Goal: Download file/media

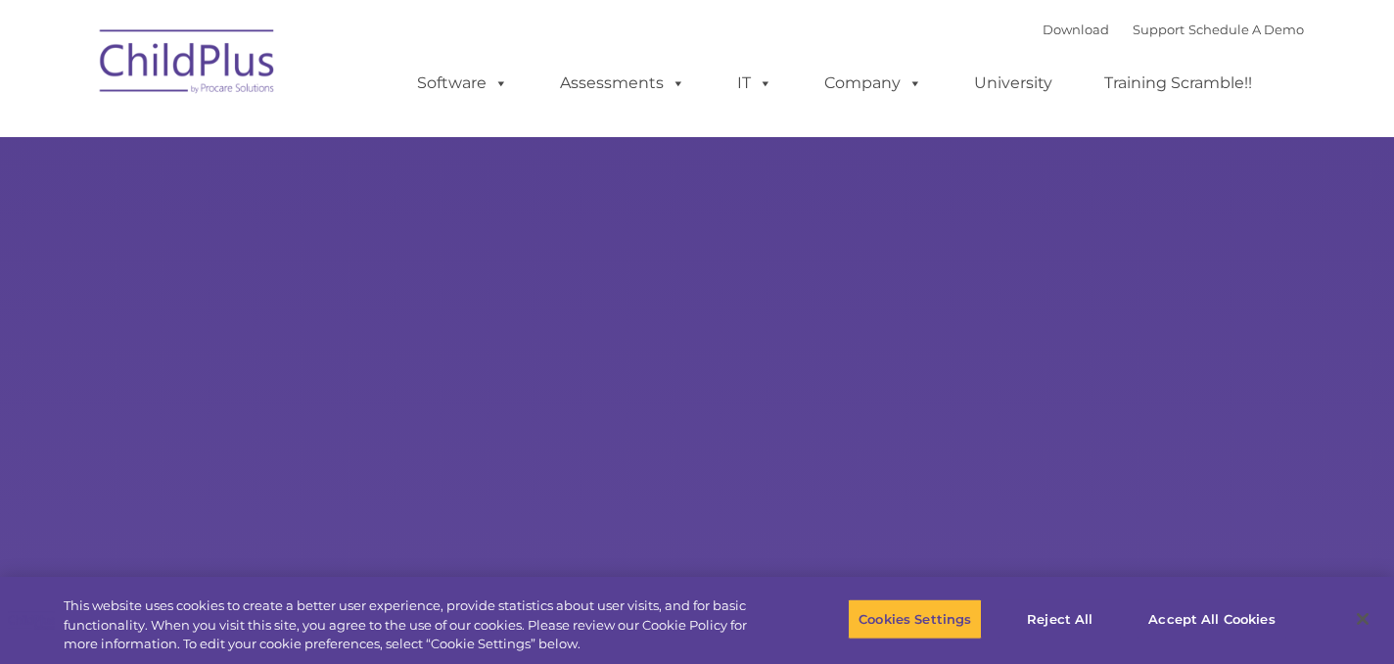
select select "MEDIUM"
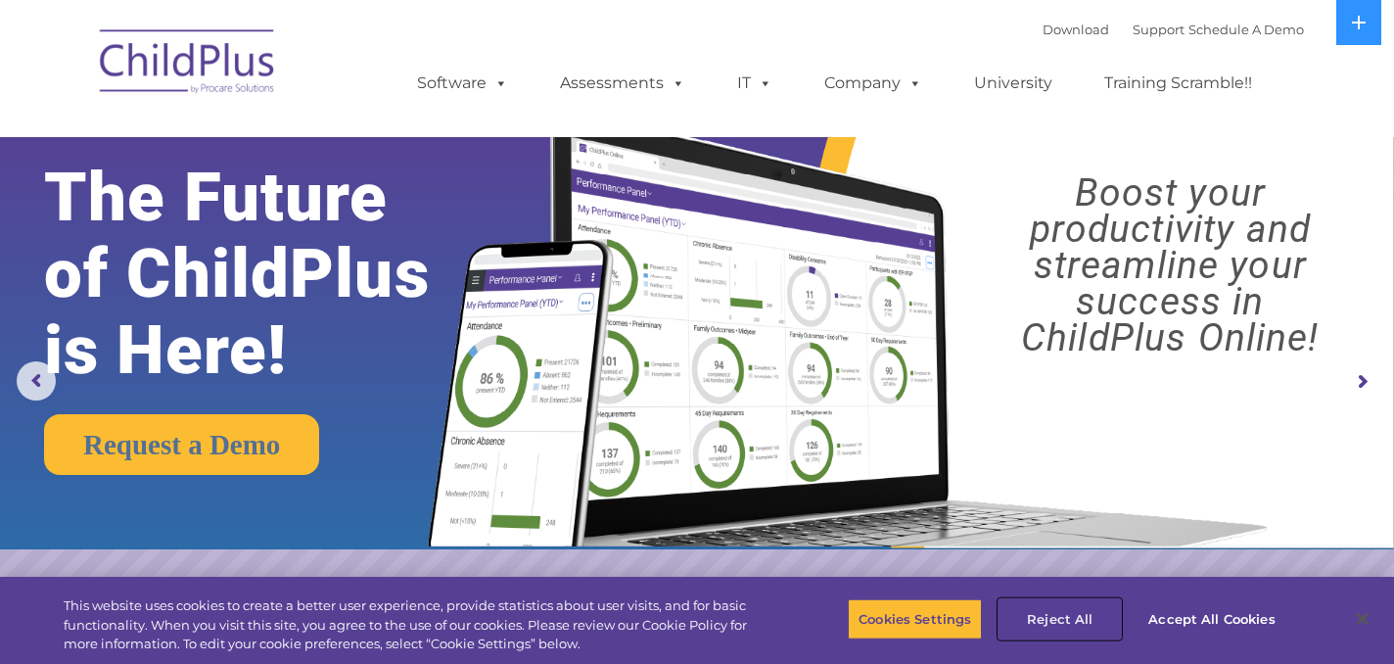
click at [1083, 610] on button "Reject All" at bounding box center [1059, 618] width 122 height 41
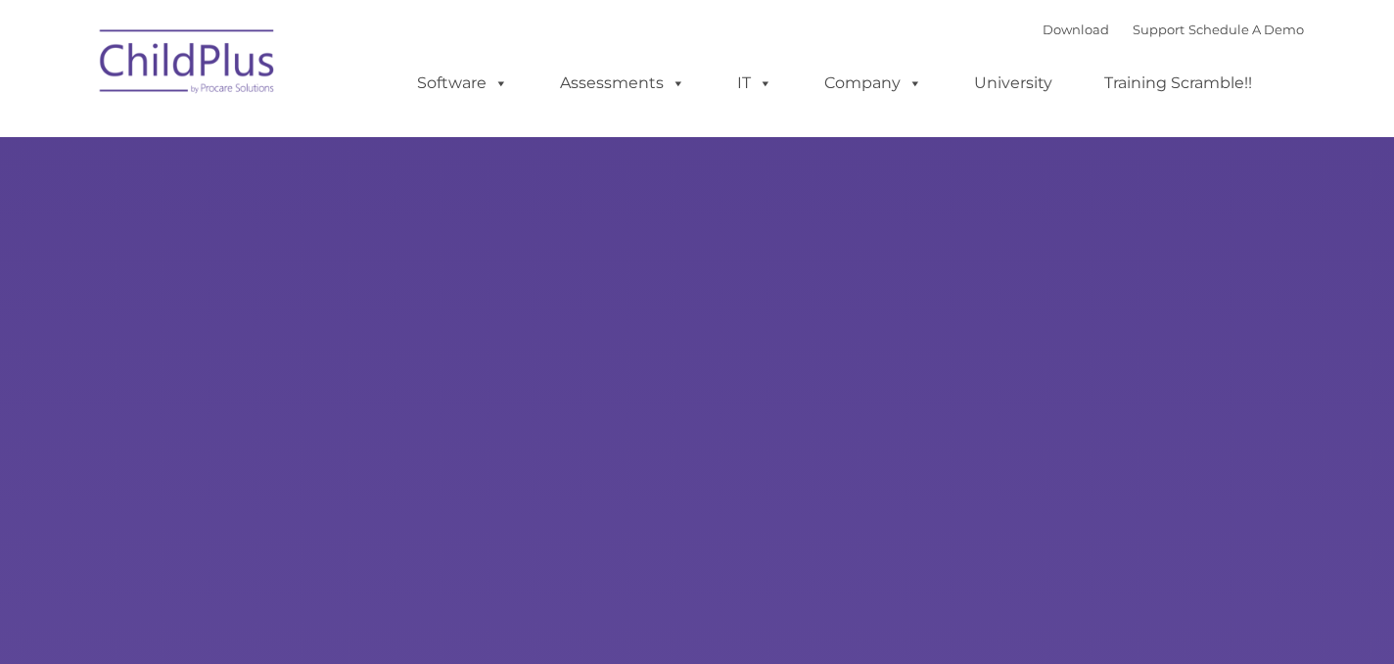
type input ""
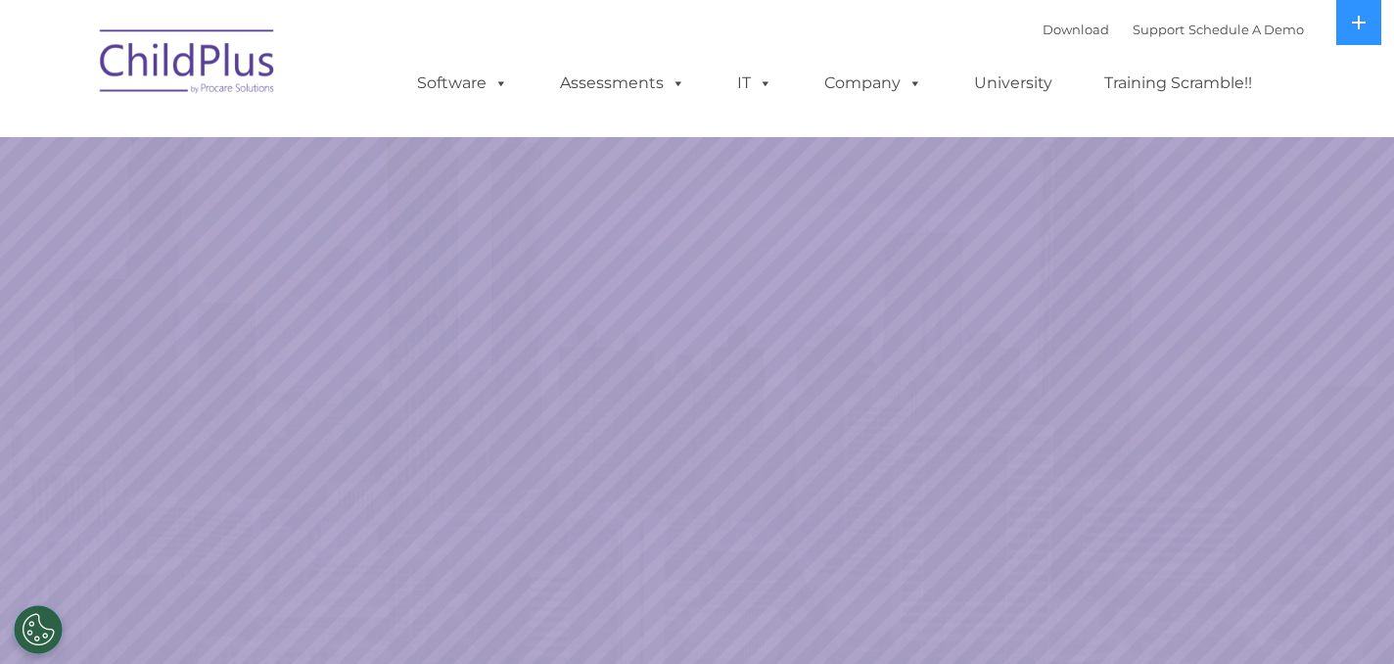
select select "MEDIUM"
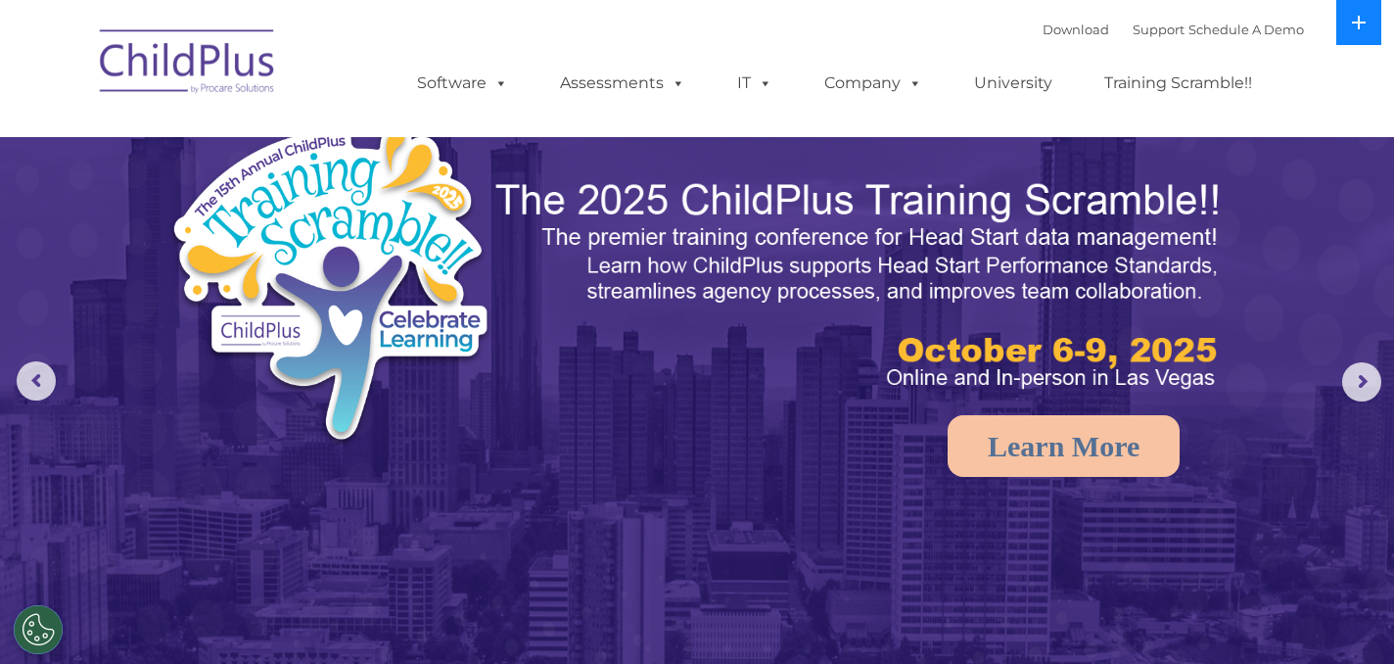
click at [1367, 25] on button at bounding box center [1358, 22] width 45 height 45
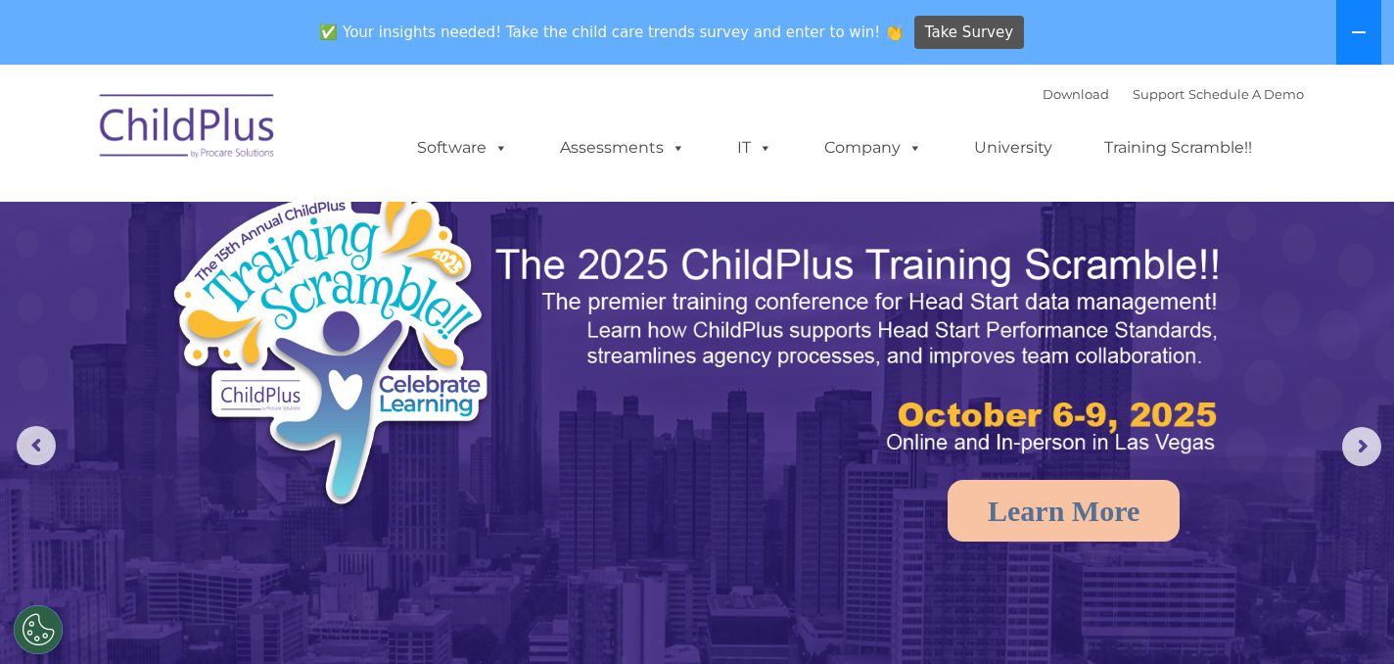
click at [1366, 37] on button at bounding box center [1358, 32] width 45 height 65
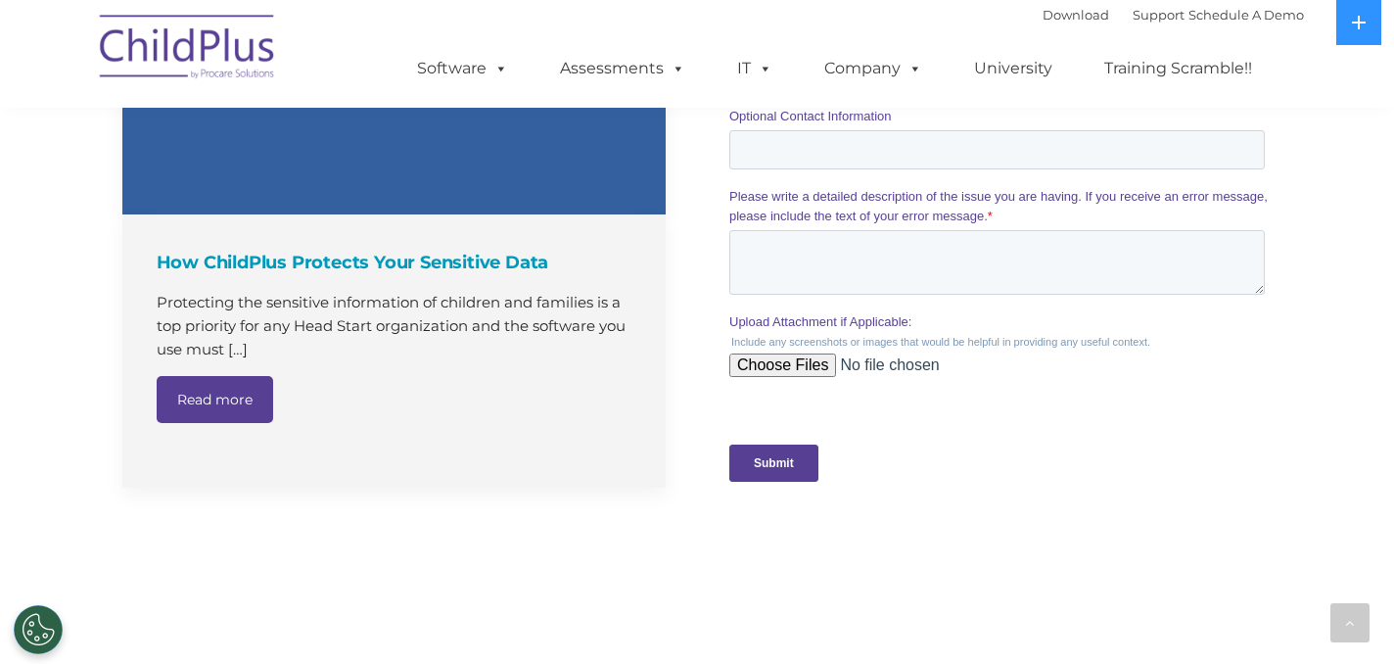
scroll to position [2236, 0]
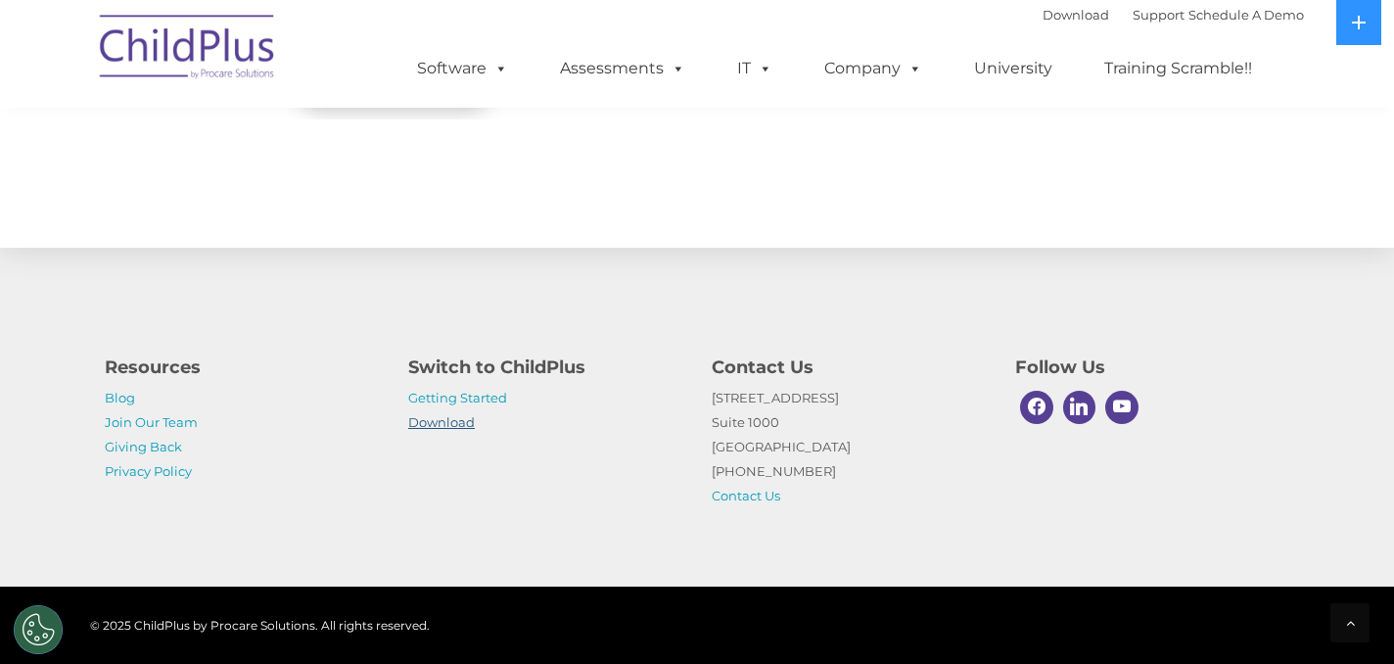
click at [441, 423] on link "Download" at bounding box center [441, 422] width 67 height 16
